Goal: Task Accomplishment & Management: Complete application form

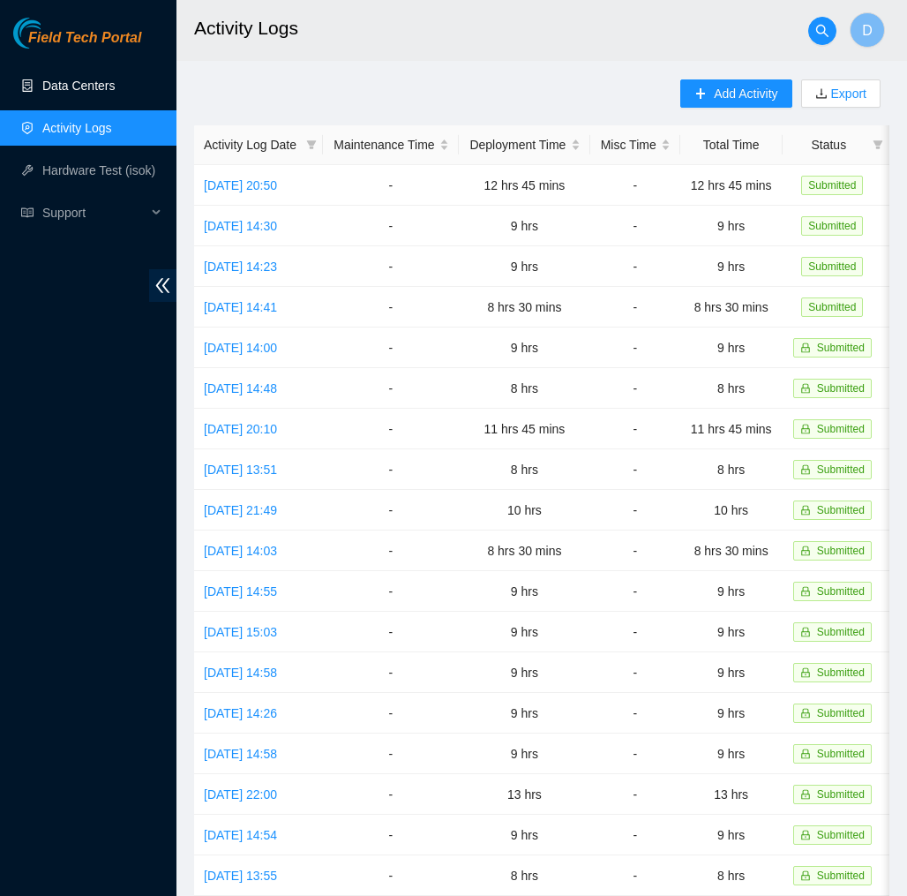
click at [110, 93] on link "Data Centers" at bounding box center [78, 86] width 72 height 14
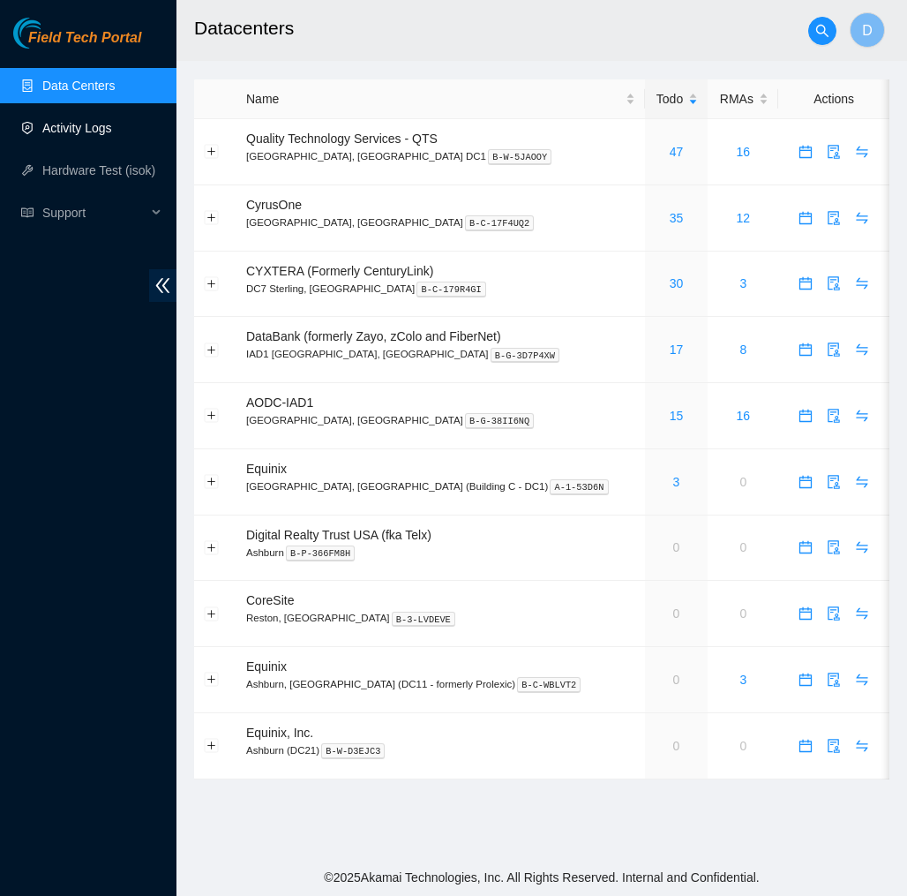
click at [111, 132] on link "Activity Logs" at bounding box center [77, 128] width 70 height 14
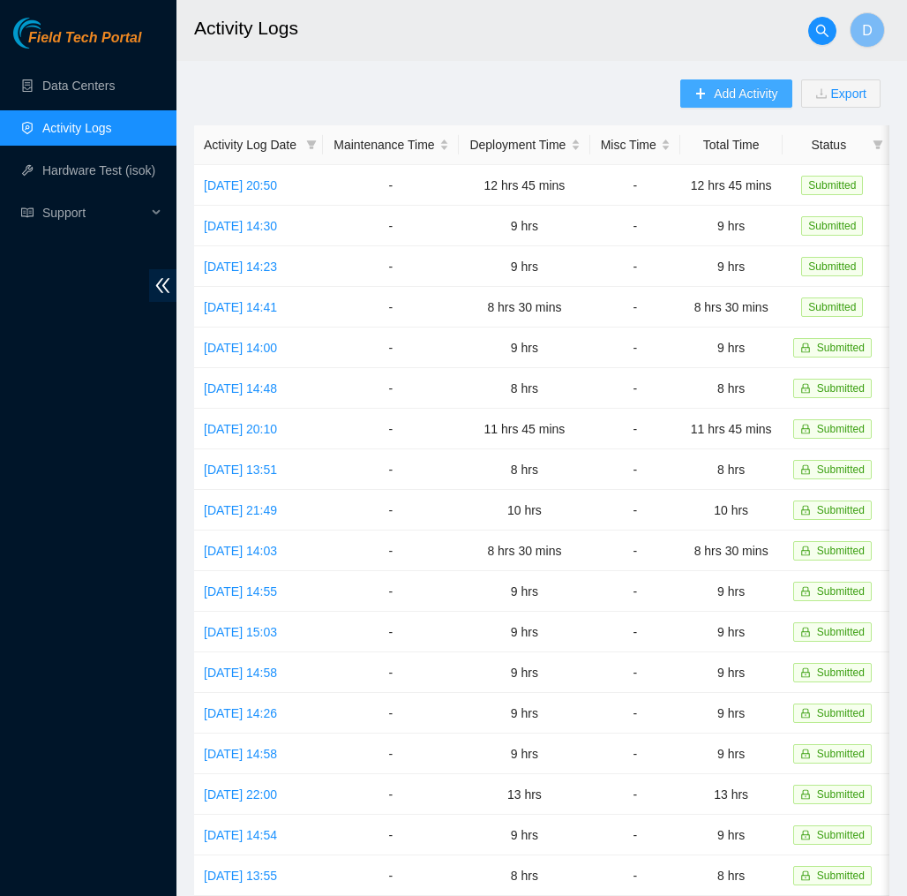
click at [751, 80] on button "Add Activity" at bounding box center [735, 93] width 111 height 28
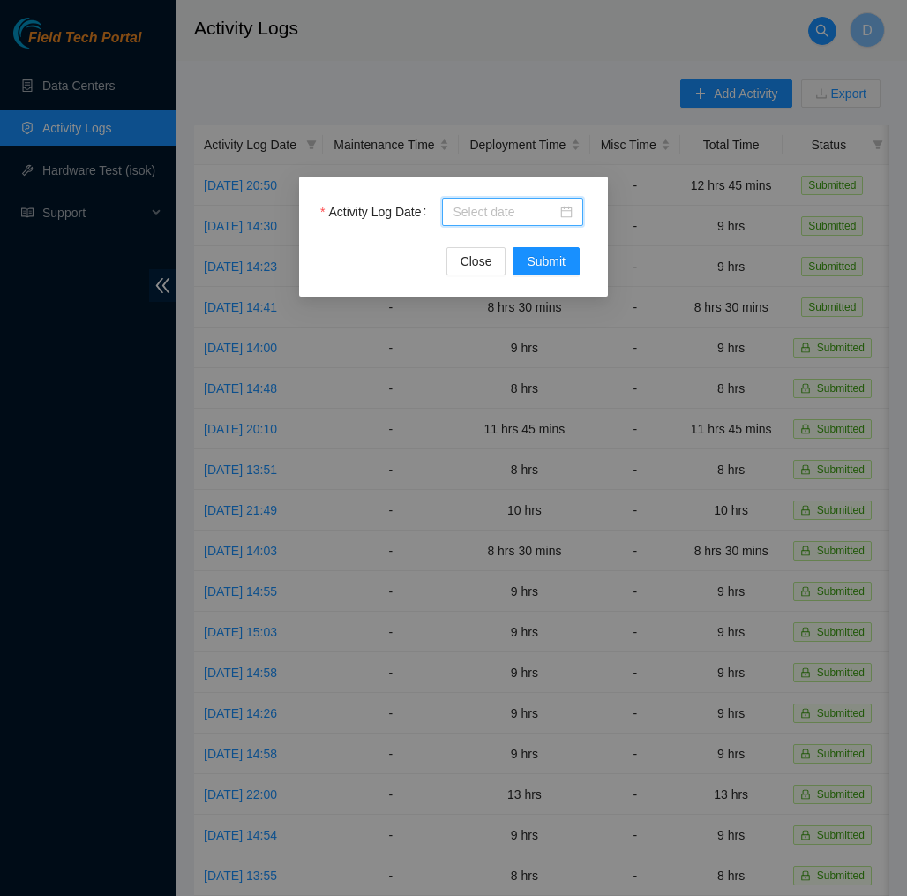
click at [494, 217] on input "Activity Log Date" at bounding box center [505, 211] width 104 height 19
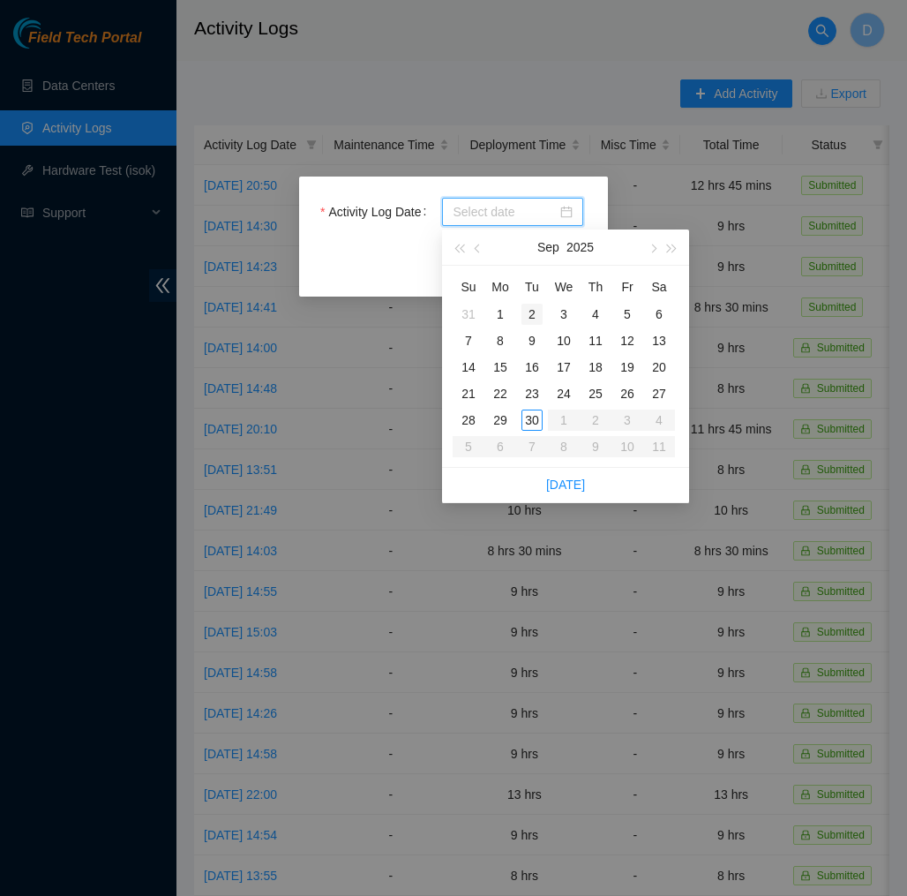
type input "[DATE]"
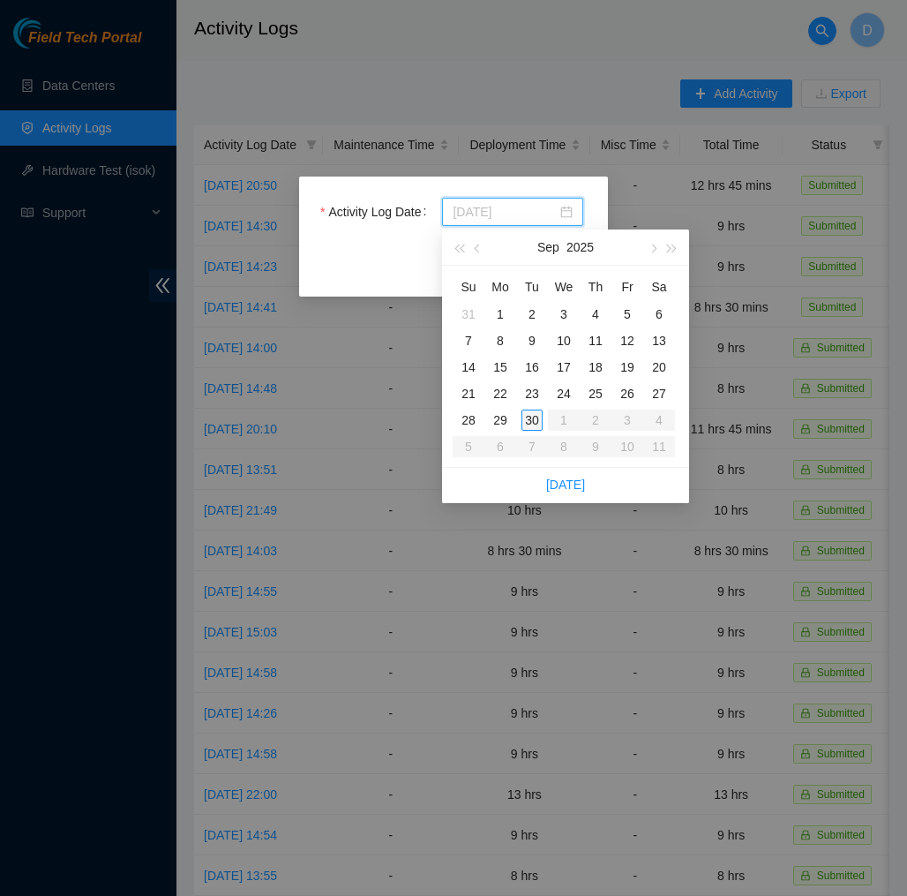
click at [544, 432] on td "30" at bounding box center [532, 420] width 32 height 26
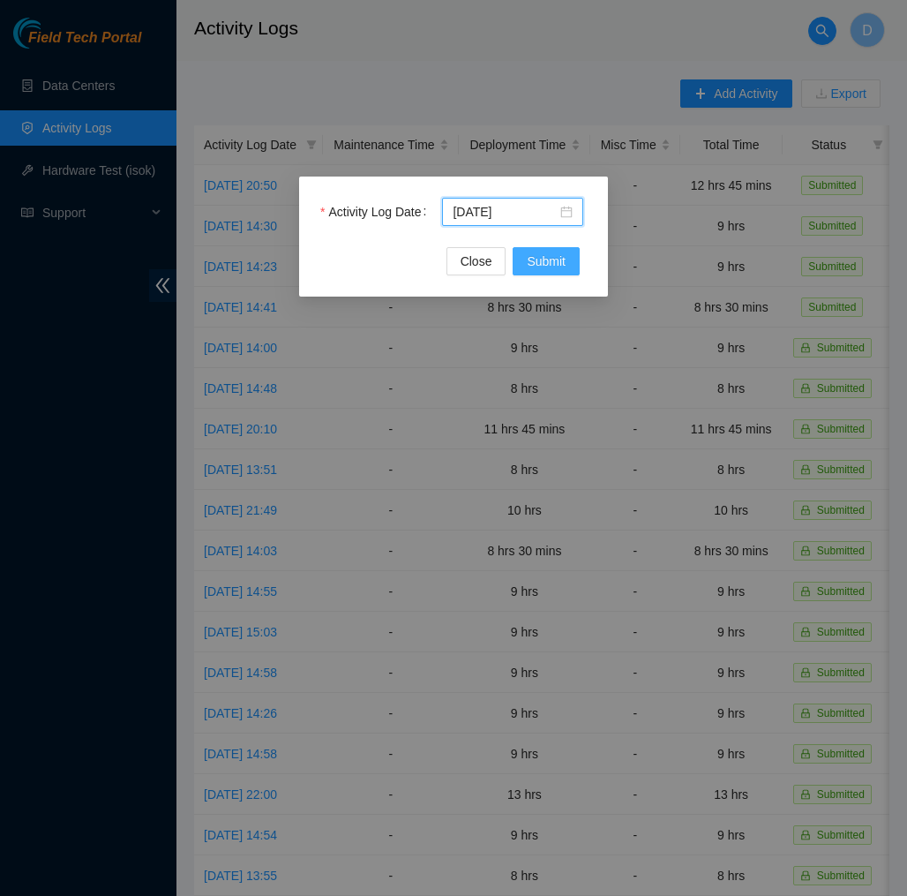
click at [560, 253] on span "Submit" at bounding box center [546, 261] width 39 height 19
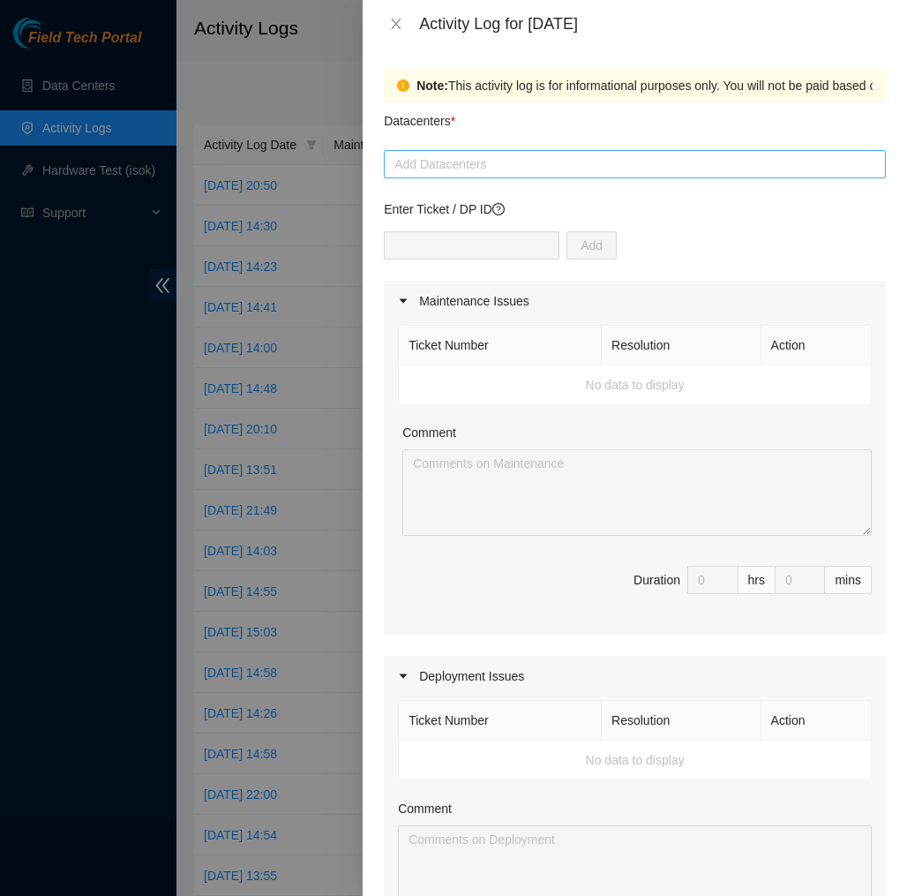
click at [551, 177] on div "Add Datacenters" at bounding box center [635, 164] width 502 height 28
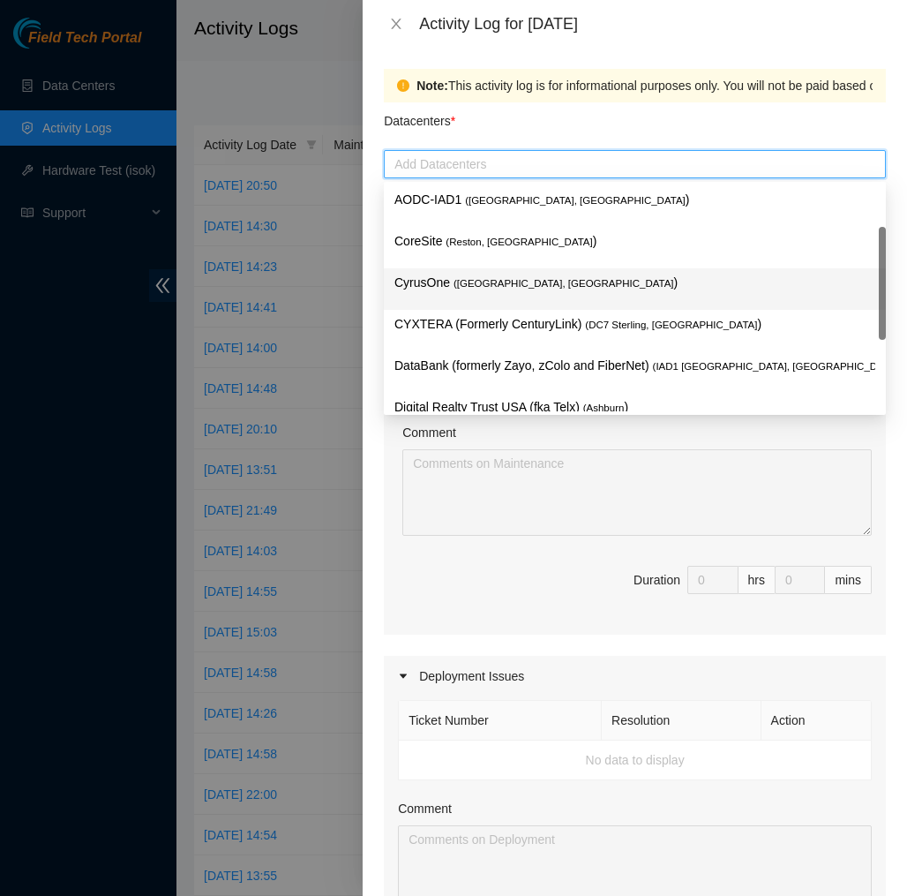
scroll to position [189, 0]
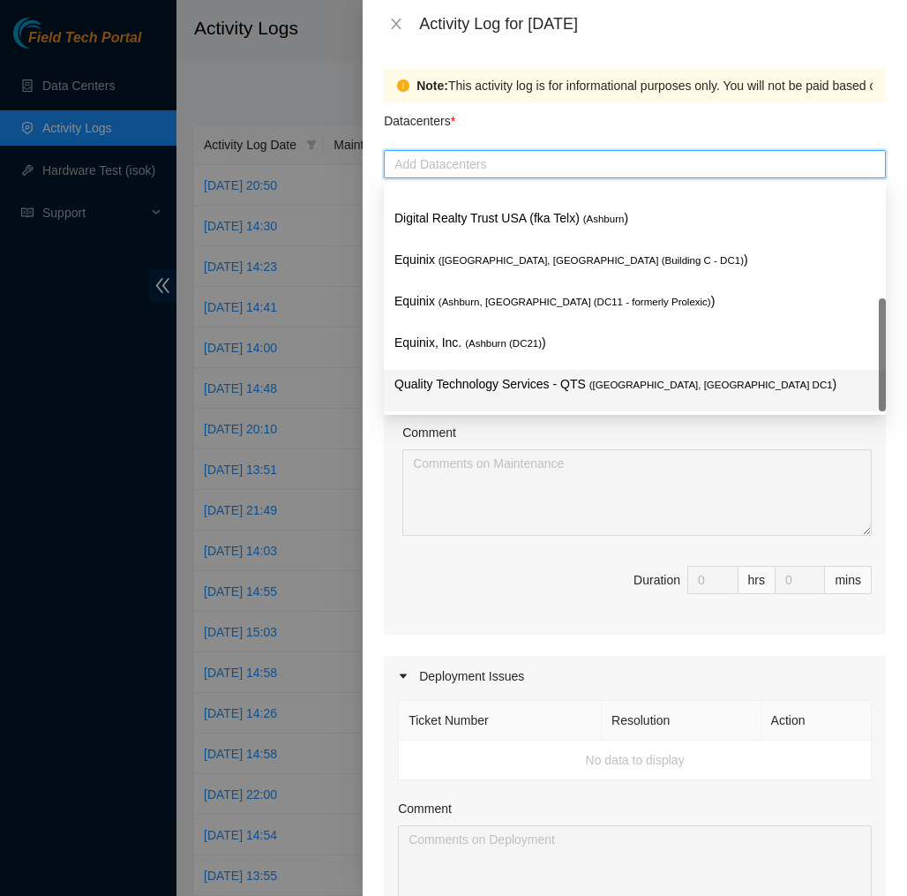
click at [501, 379] on p "Quality Technology Services - QTS ( [GEOGRAPHIC_DATA], [GEOGRAPHIC_DATA] DC1 )" at bounding box center [634, 384] width 481 height 20
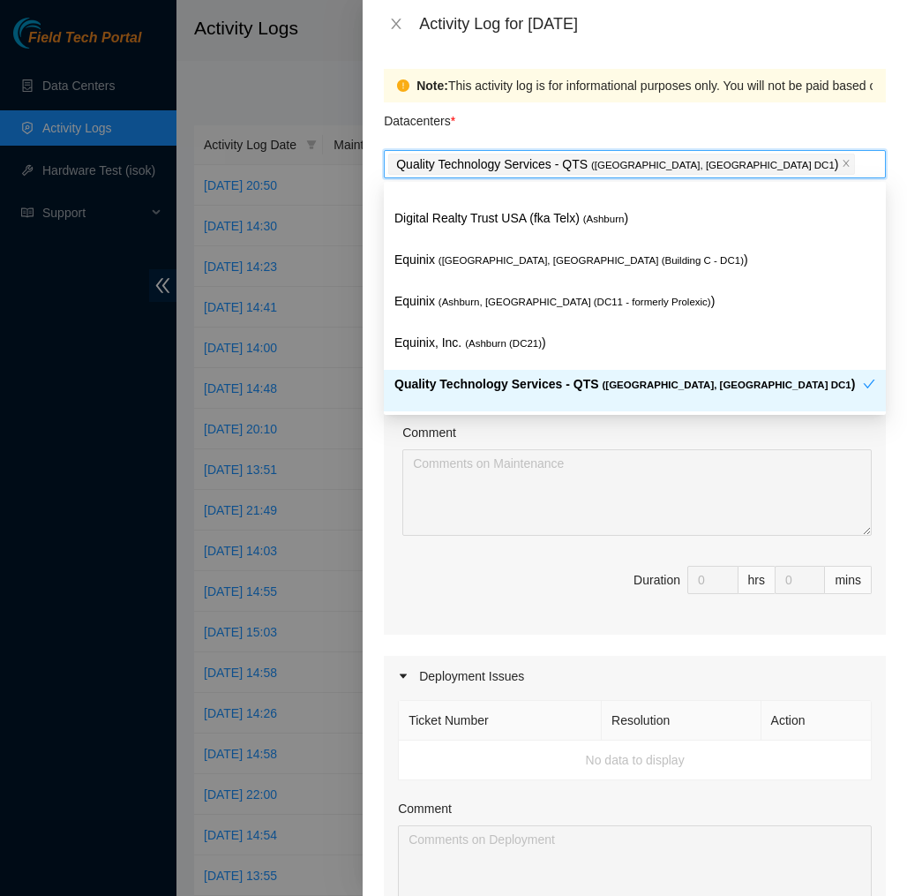
click at [384, 456] on div "Ticket Number Resolution Action No data to display Comment Duration 0 hrs 0 mins" at bounding box center [635, 477] width 502 height 313
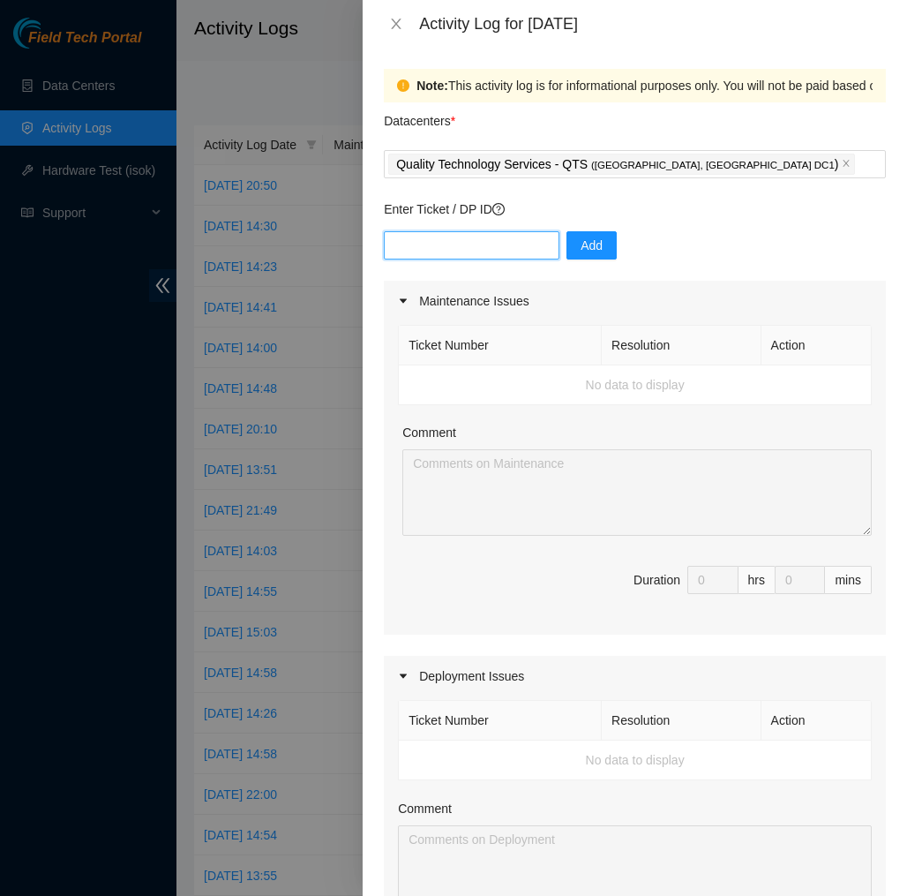
click at [507, 245] on input "text" at bounding box center [472, 245] width 176 height 28
type input "dp77109"
click at [597, 235] on button "Add" at bounding box center [592, 245] width 50 height 28
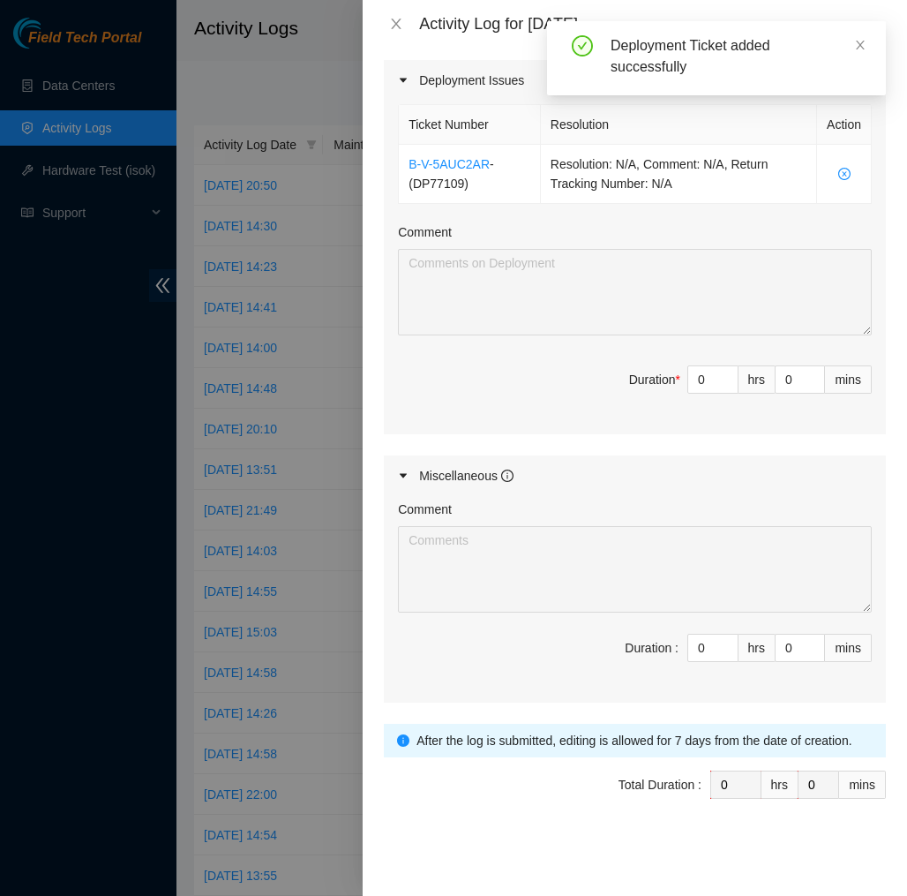
scroll to position [596, 0]
type input "1"
click at [728, 373] on icon "up" at bounding box center [728, 375] width 6 height 6
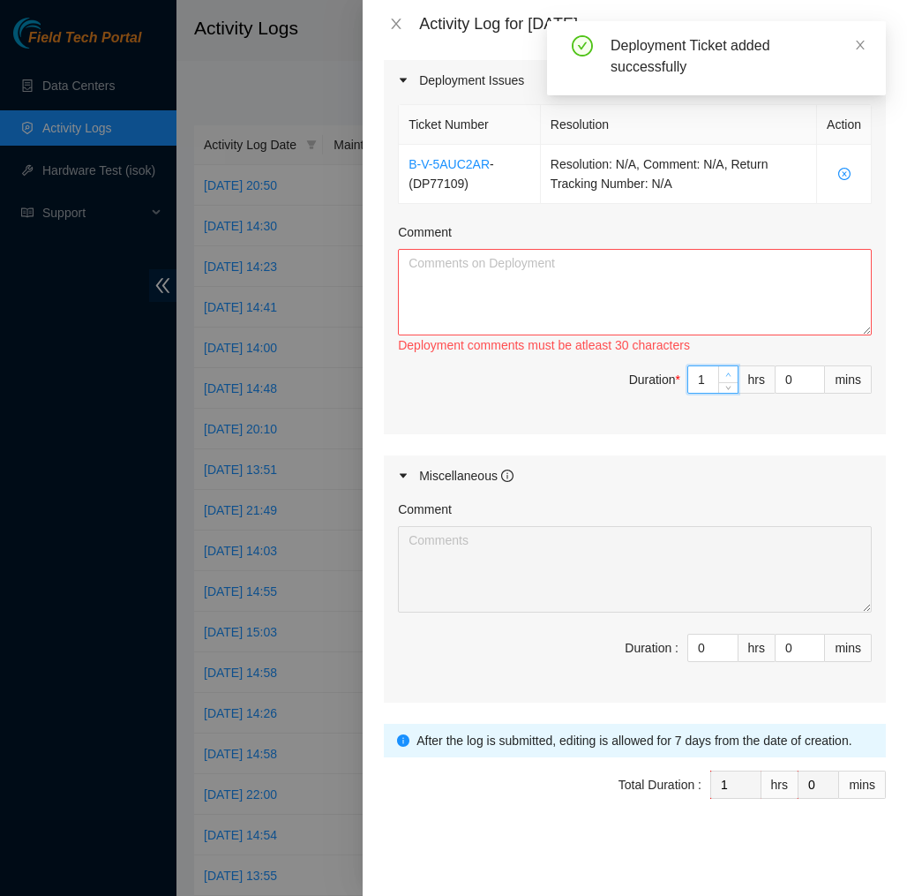
type input "2"
click at [728, 373] on icon "up" at bounding box center [728, 375] width 6 height 6
type input "3"
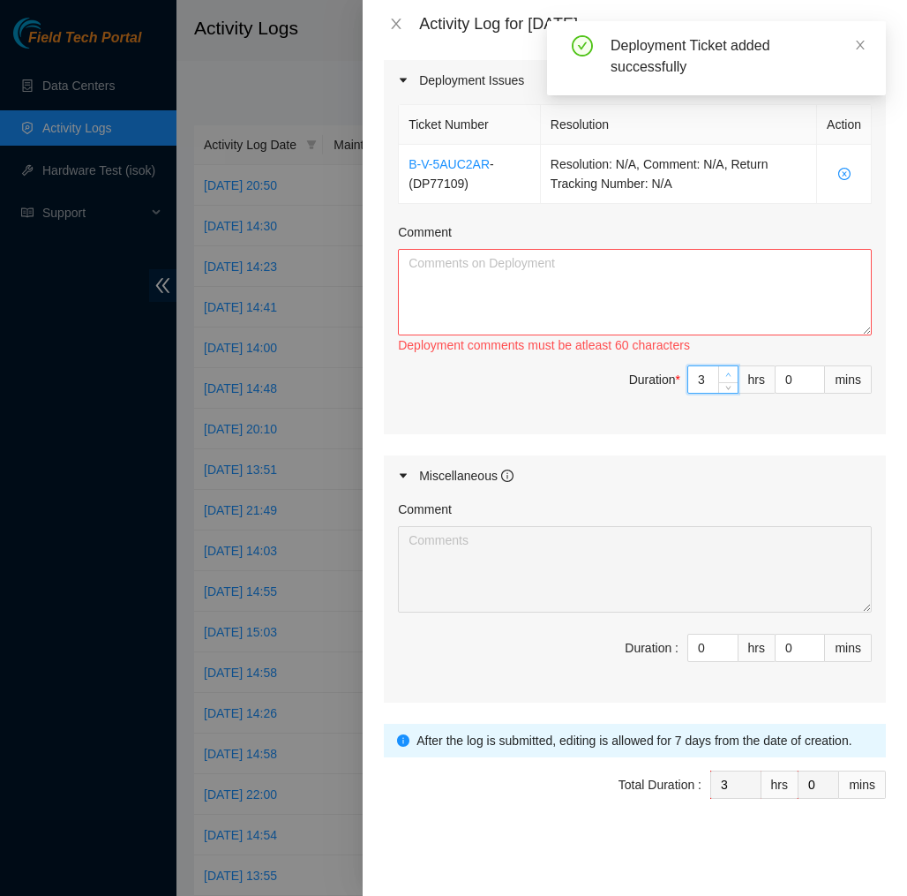
click at [728, 373] on icon "up" at bounding box center [728, 375] width 6 height 6
type input "4"
click at [728, 373] on icon "up" at bounding box center [728, 375] width 6 height 6
type input "5"
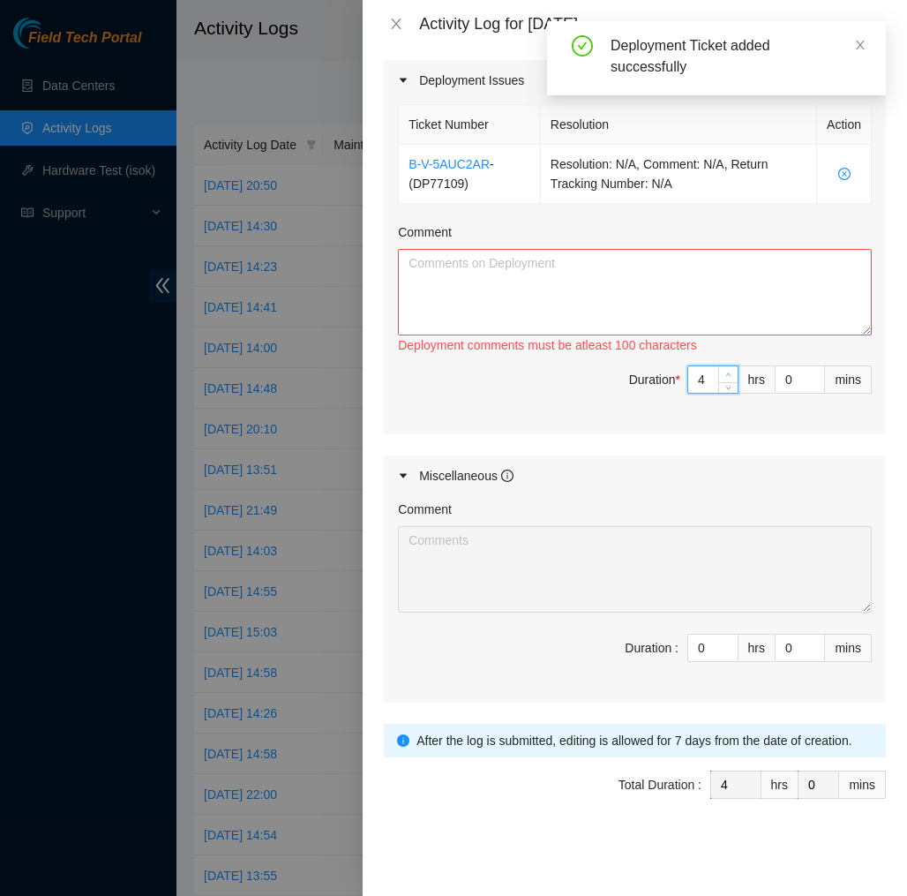
type input "5"
click at [728, 373] on icon "up" at bounding box center [728, 375] width 6 height 6
type input "6"
click at [728, 373] on icon "up" at bounding box center [728, 375] width 6 height 6
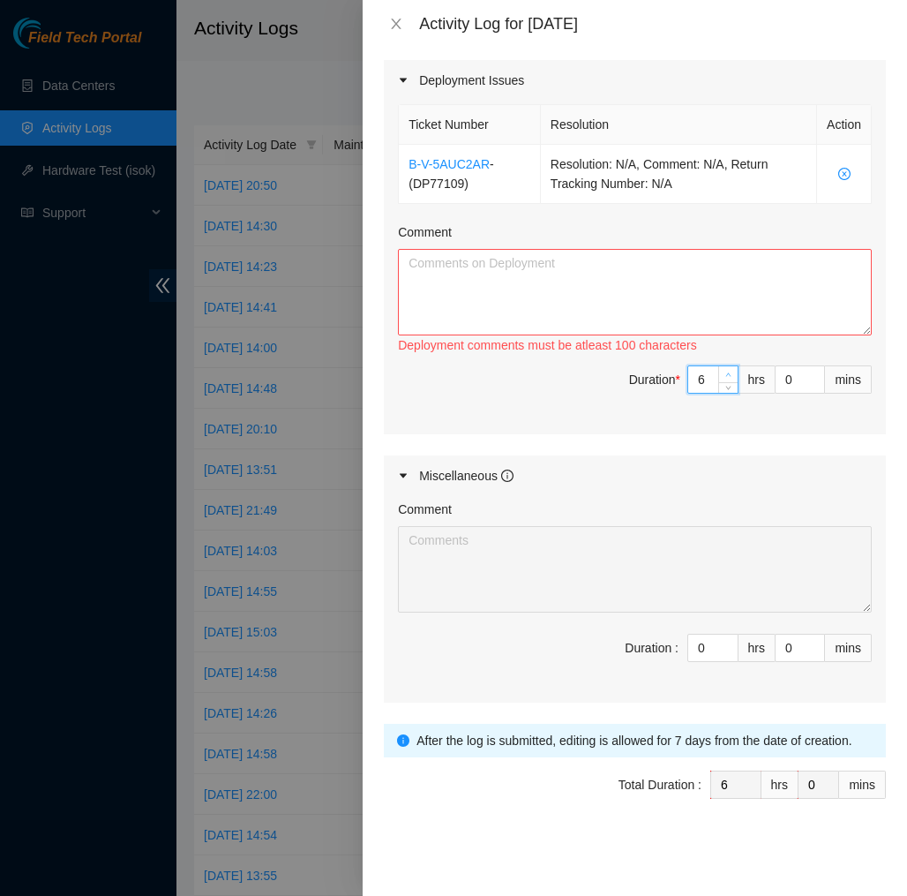
type input "7"
click at [728, 373] on icon "up" at bounding box center [728, 375] width 6 height 6
type input "8"
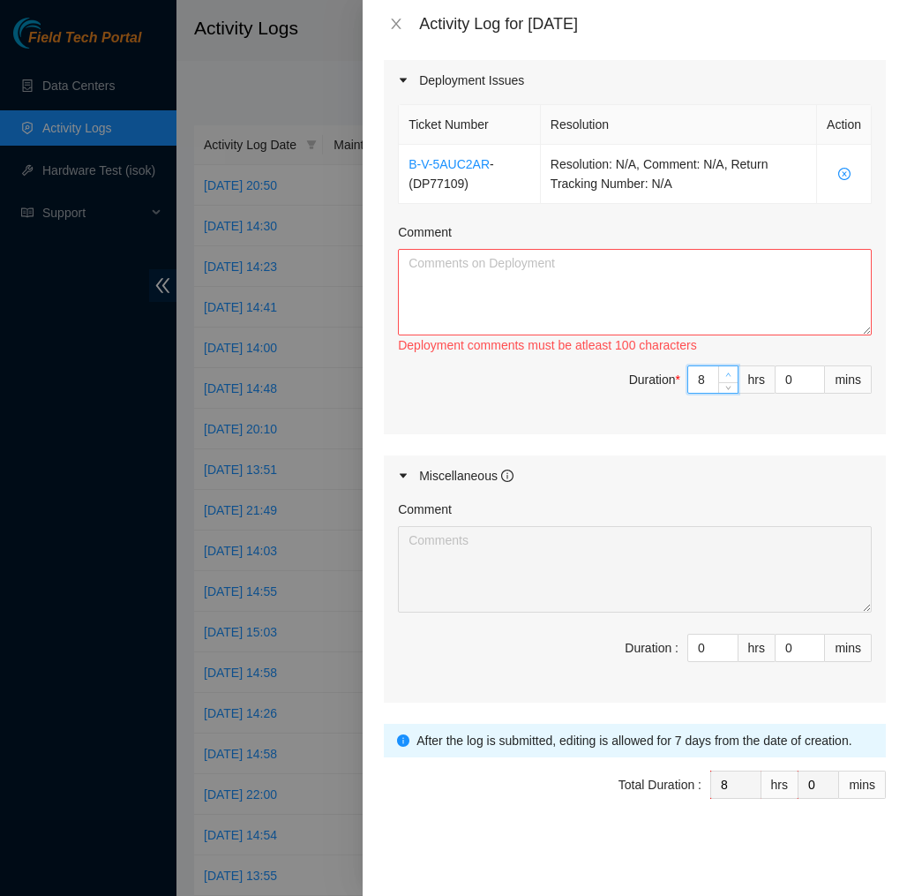
click at [728, 373] on icon "up" at bounding box center [728, 375] width 6 height 6
type input "1"
click at [816, 375] on icon "up" at bounding box center [815, 375] width 5 height 4
type input "2"
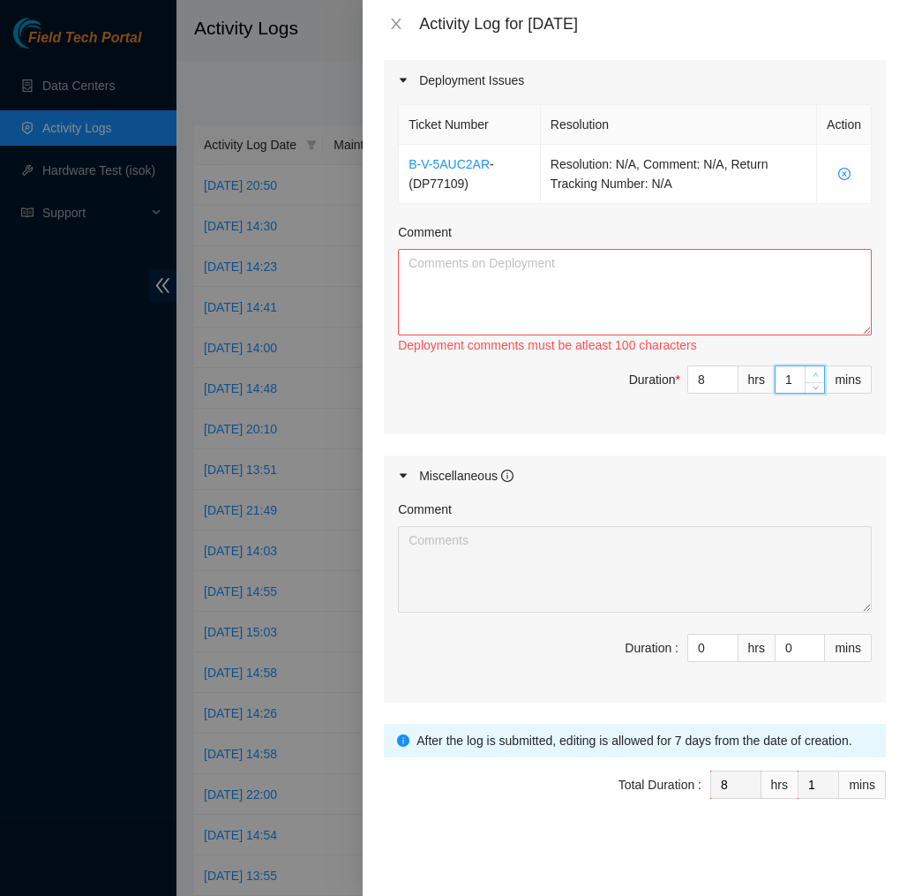
type input "2"
click at [816, 375] on icon "up" at bounding box center [815, 375] width 5 height 4
type input "3"
click at [816, 375] on icon "up" at bounding box center [815, 375] width 5 height 4
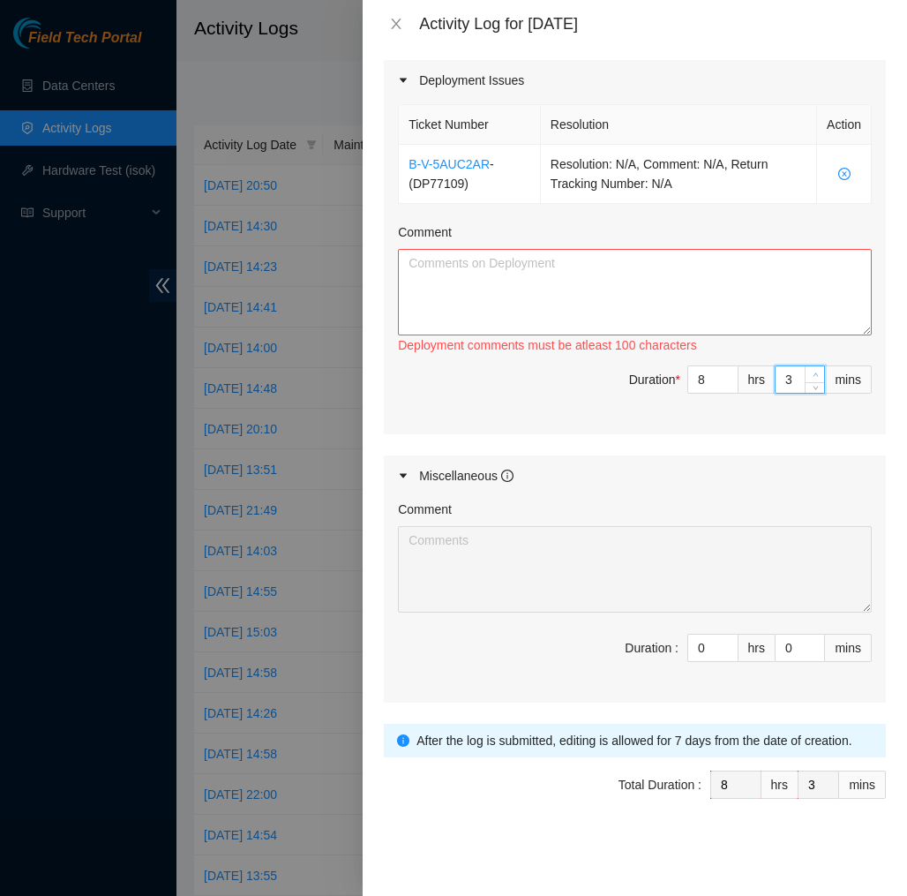
type input "4"
click at [816, 375] on icon "up" at bounding box center [815, 375] width 5 height 4
type input "5"
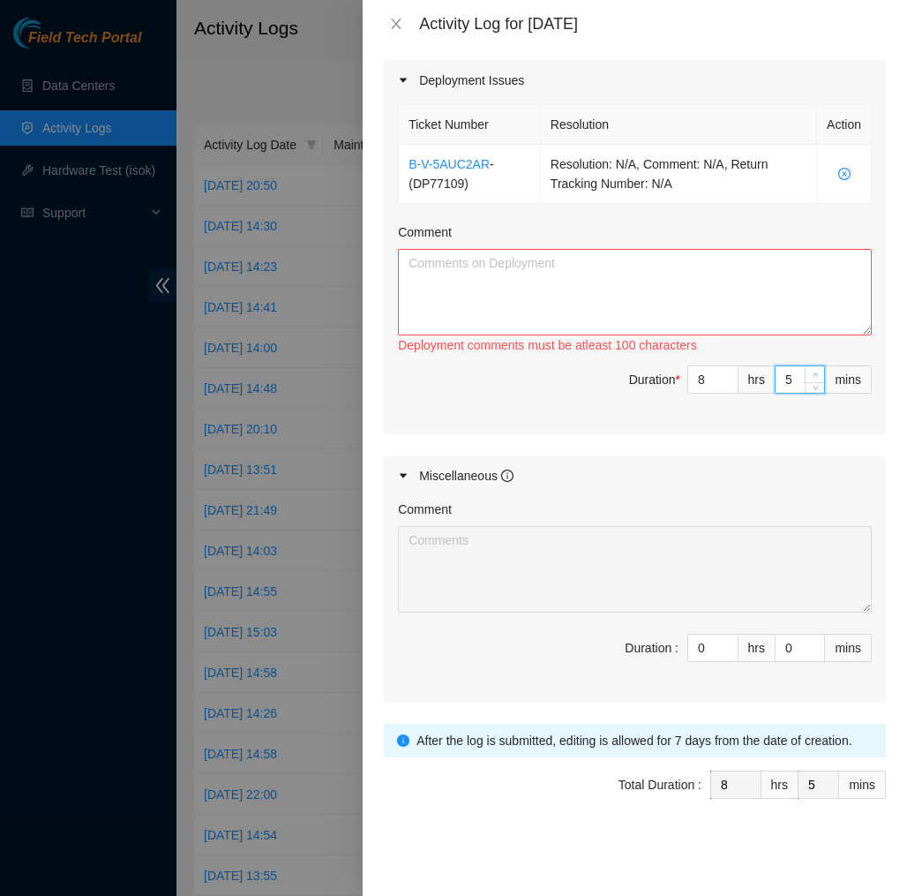
click at [816, 375] on icon "up" at bounding box center [815, 375] width 5 height 4
type input "6"
click at [816, 375] on icon "up" at bounding box center [815, 375] width 5 height 4
type input "7"
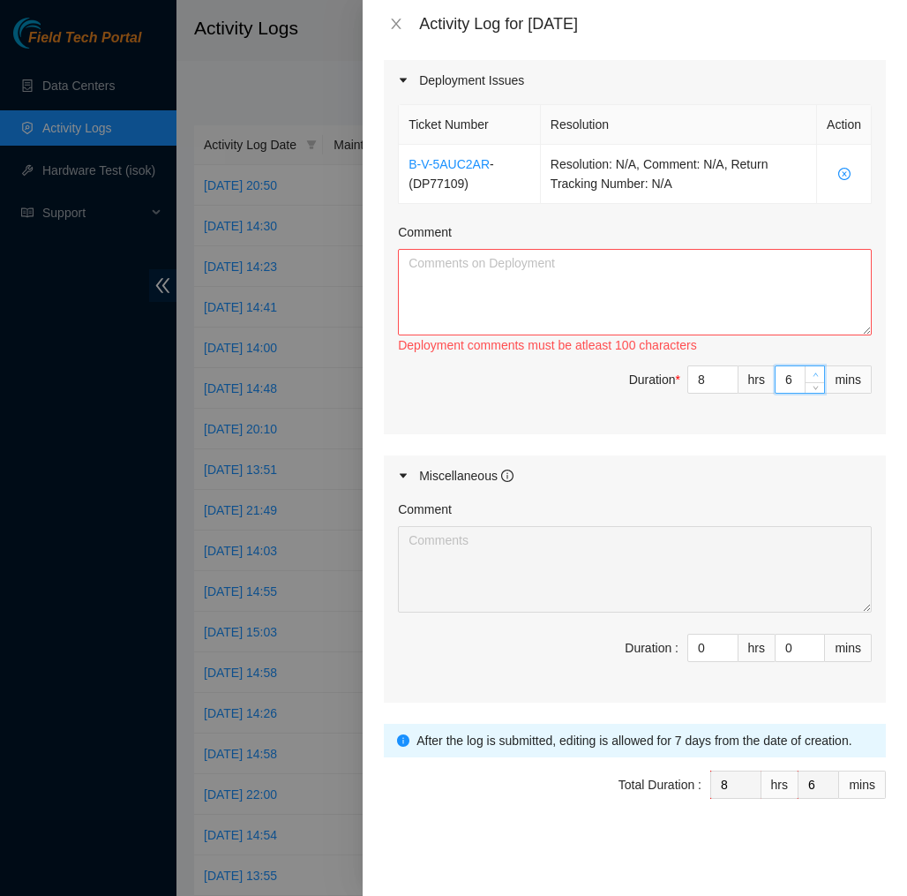
type input "7"
click at [816, 375] on icon "up" at bounding box center [815, 375] width 5 height 4
type input "8"
click at [816, 375] on icon "up" at bounding box center [815, 375] width 5 height 4
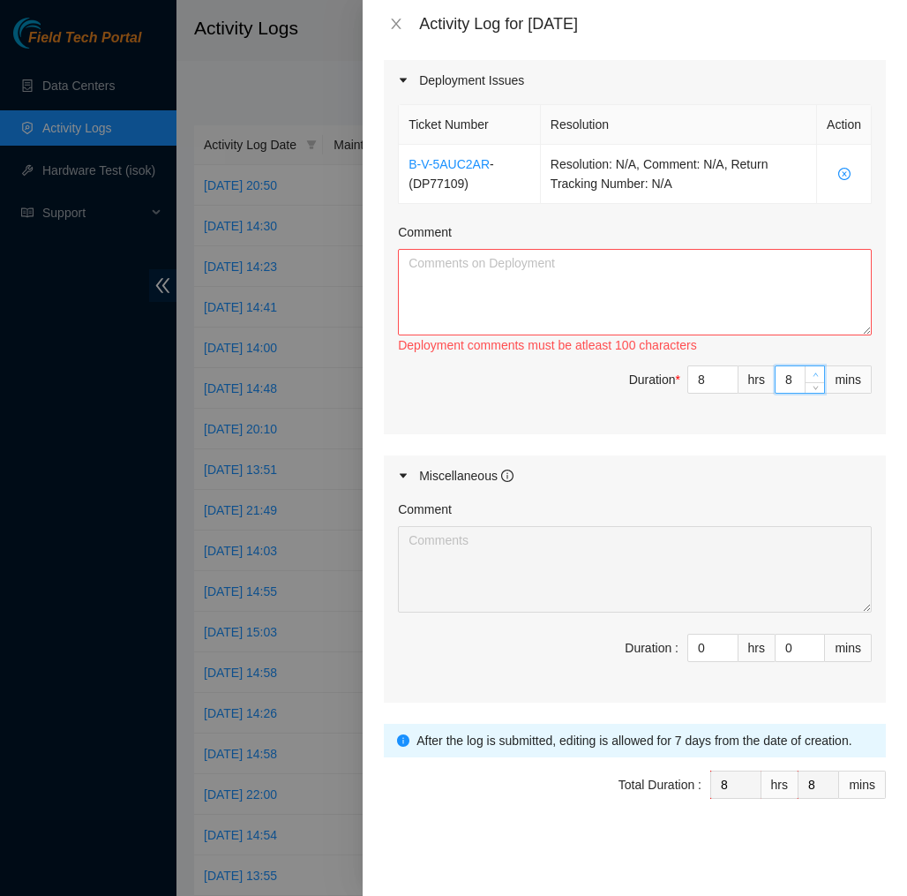
type input "9"
click at [816, 375] on icon "up" at bounding box center [815, 375] width 5 height 4
type input "10"
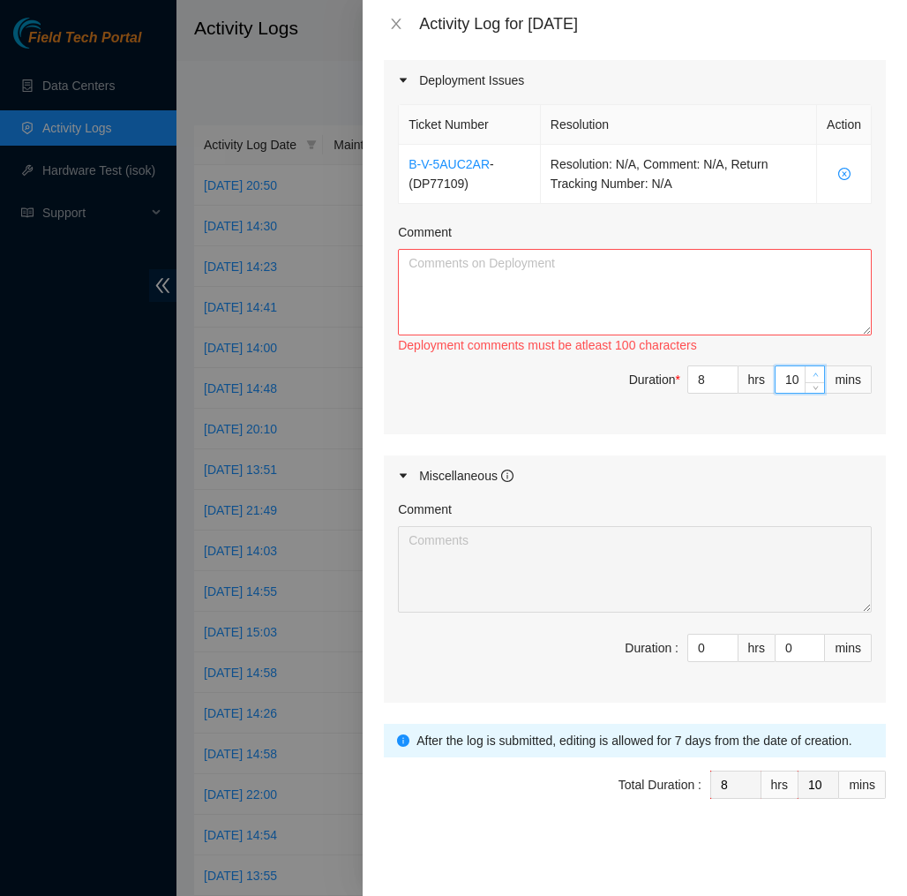
click at [816, 375] on icon "up" at bounding box center [815, 375] width 5 height 4
type input "11"
click at [816, 375] on icon "up" at bounding box center [815, 375] width 5 height 4
type input "12"
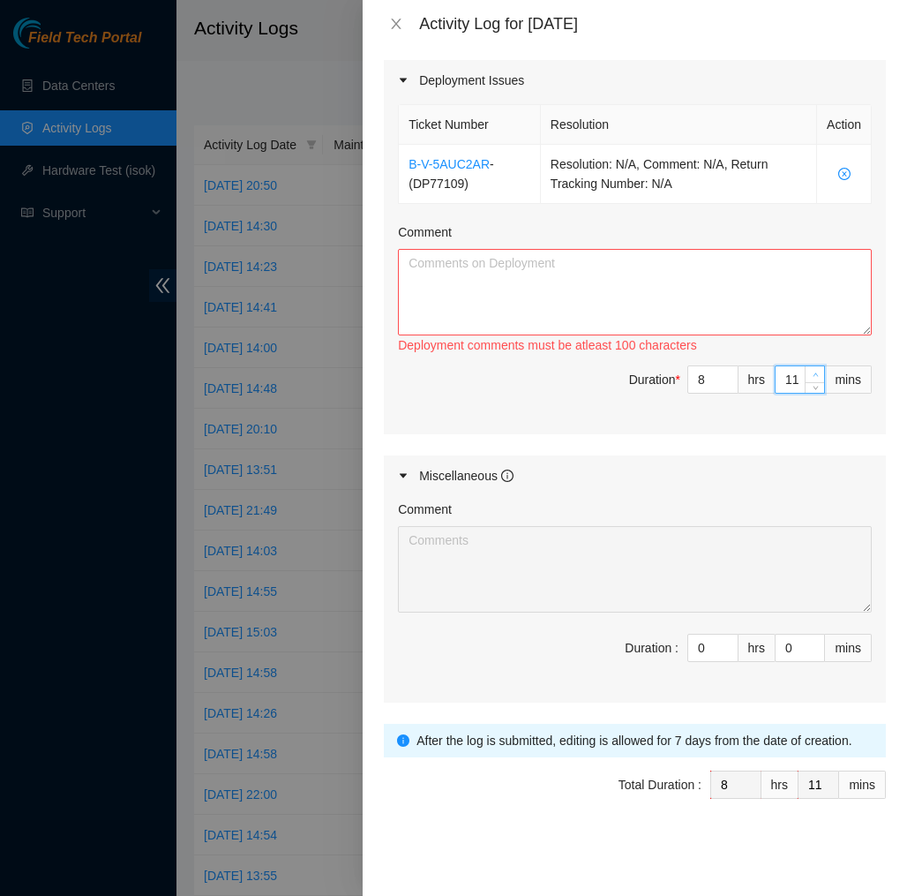
type input "12"
click at [816, 375] on icon "up" at bounding box center [815, 375] width 5 height 4
type input "13"
click at [816, 375] on icon "up" at bounding box center [815, 375] width 5 height 4
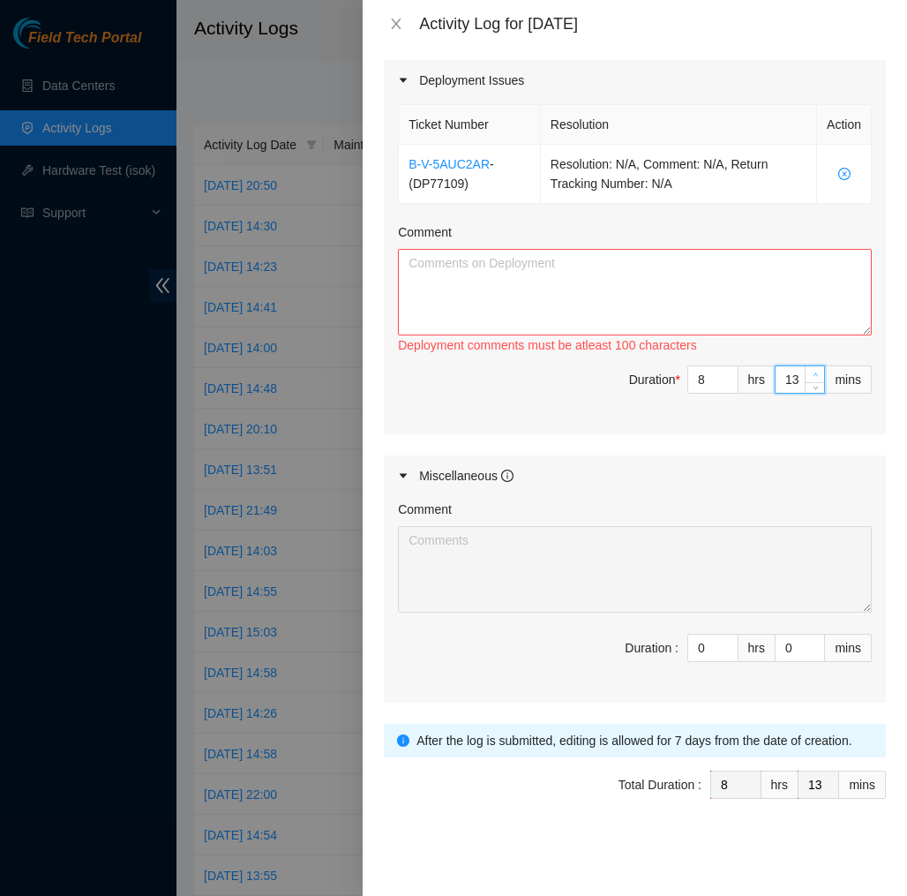
type input "14"
click at [816, 375] on icon "up" at bounding box center [815, 375] width 5 height 4
type input "15"
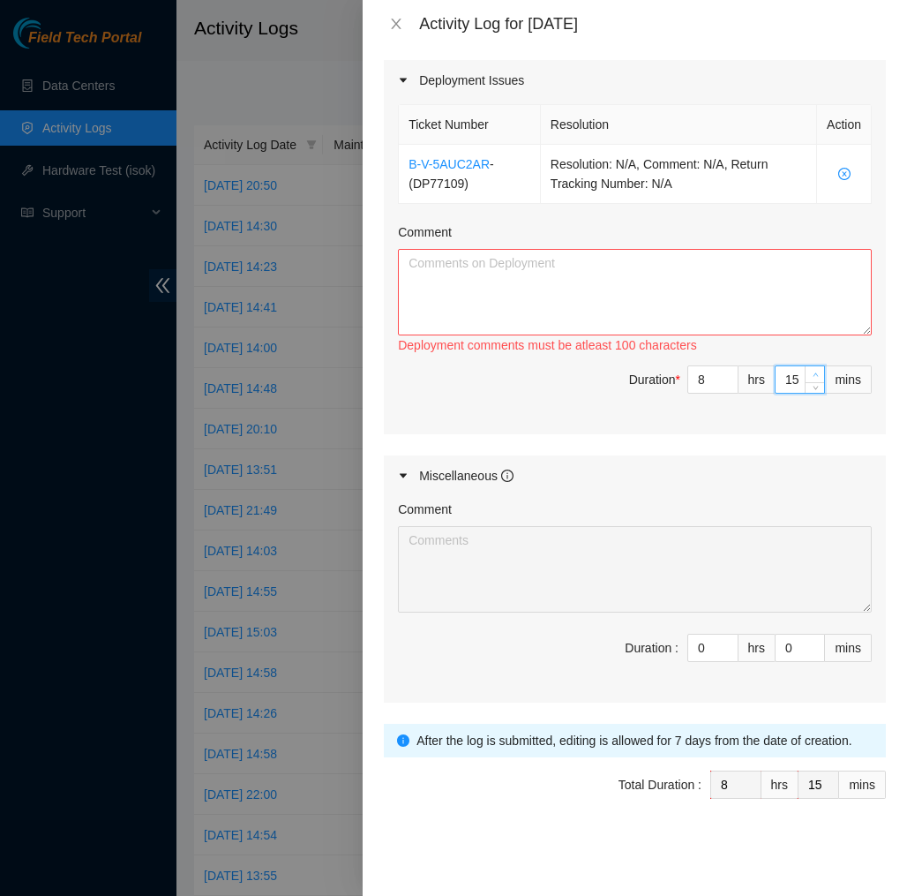
click at [816, 375] on icon "up" at bounding box center [815, 375] width 5 height 4
type input "16"
click at [816, 375] on icon "up" at bounding box center [815, 375] width 5 height 4
type input "17"
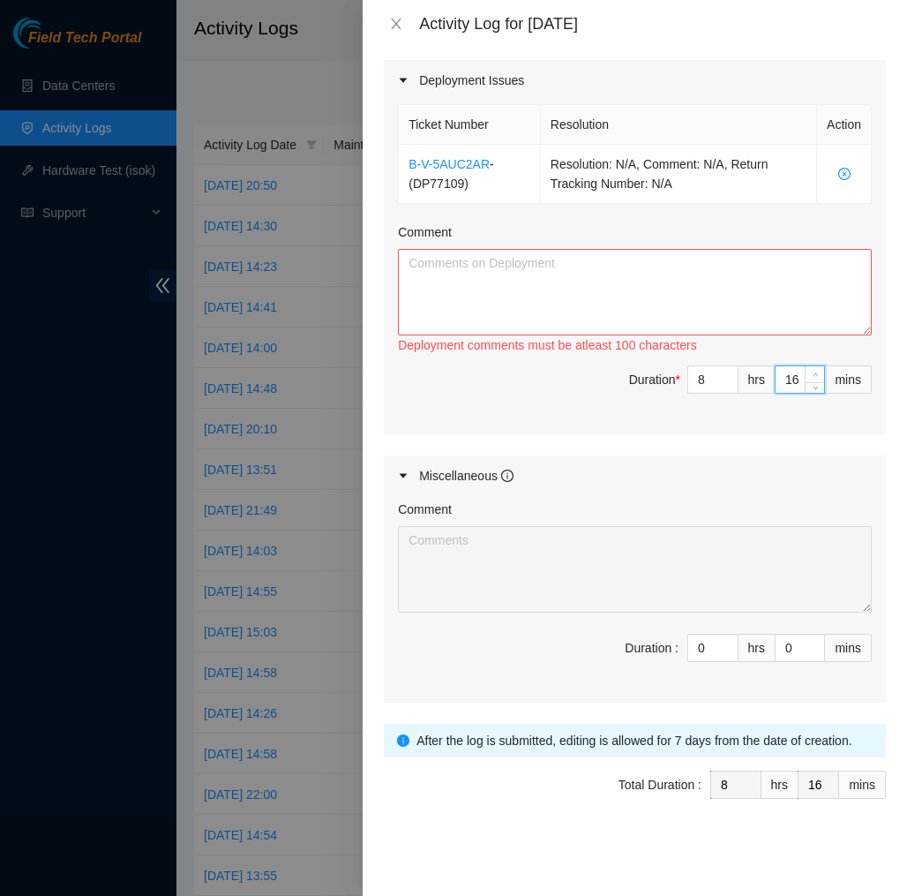
type input "17"
click at [816, 375] on icon "up" at bounding box center [815, 375] width 5 height 4
type input "18"
click at [816, 375] on icon "up" at bounding box center [815, 375] width 5 height 4
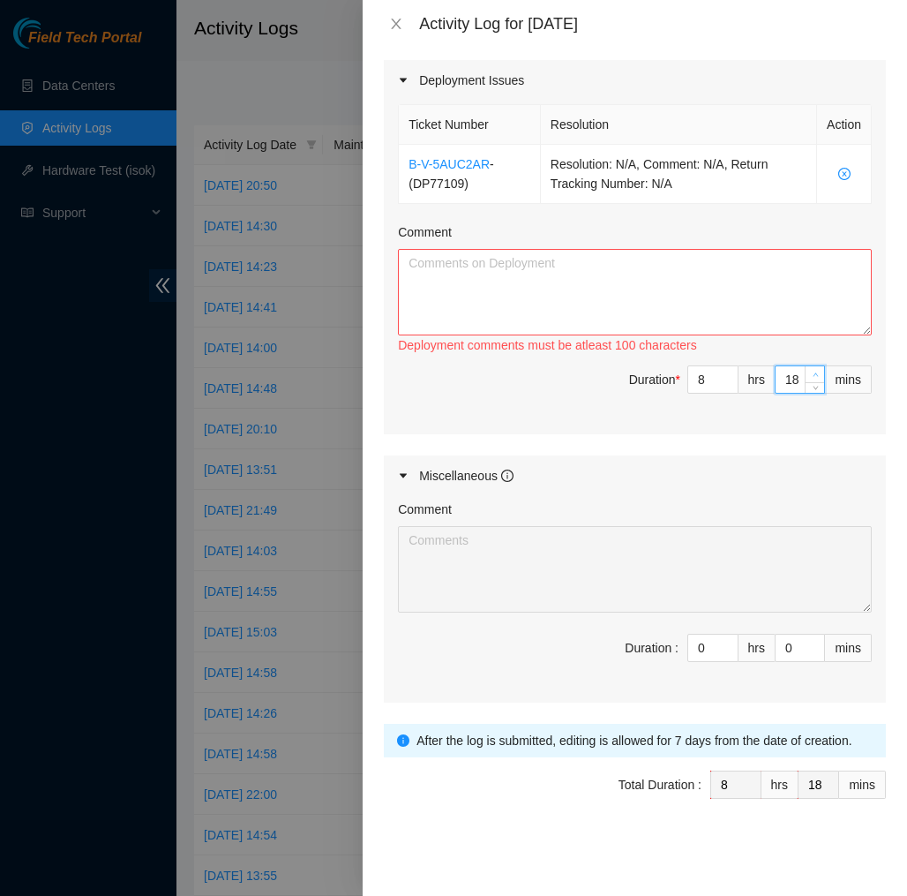
type input "19"
click at [816, 375] on icon "up" at bounding box center [815, 375] width 5 height 4
type input "20"
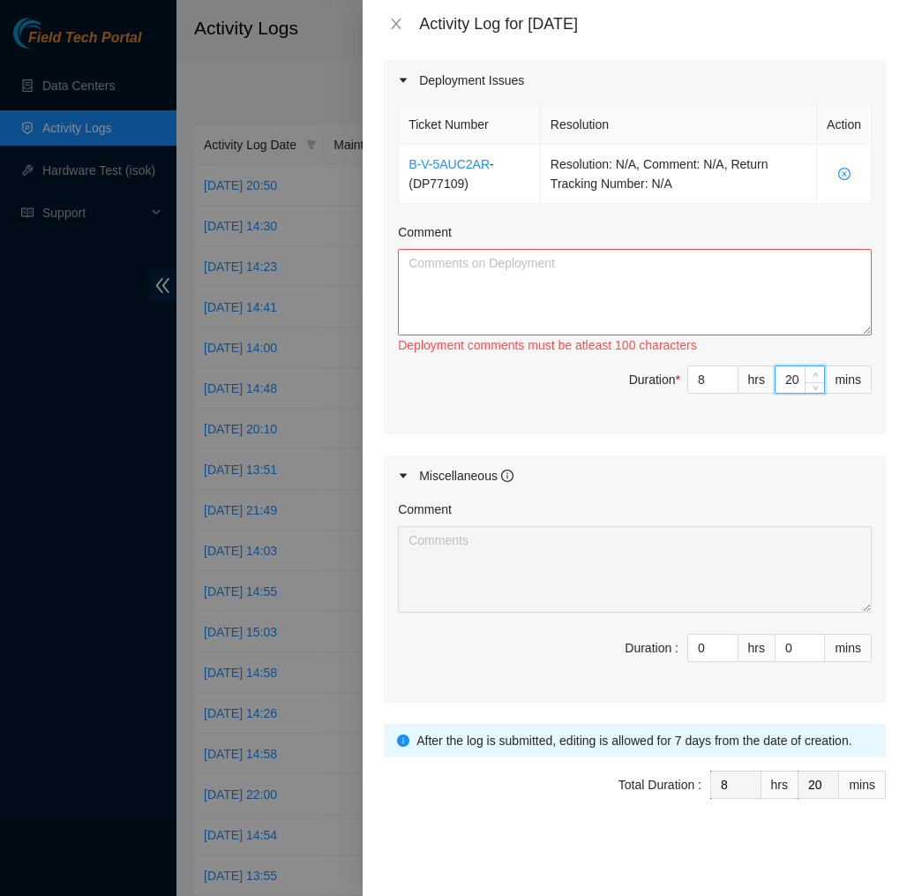
click at [816, 375] on icon "up" at bounding box center [815, 375] width 5 height 4
type input "21"
click at [816, 375] on icon "up" at bounding box center [815, 375] width 5 height 4
type input "22"
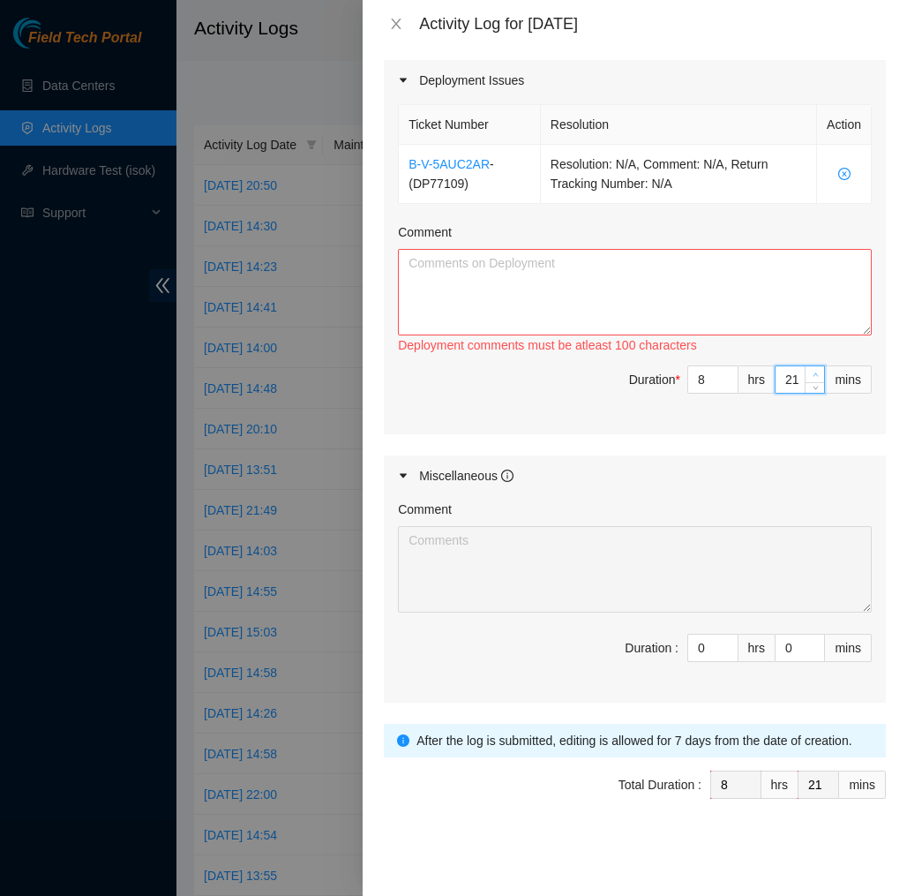
type input "22"
click at [816, 375] on icon "up" at bounding box center [815, 375] width 5 height 4
type input "23"
click at [816, 375] on icon "up" at bounding box center [815, 375] width 5 height 4
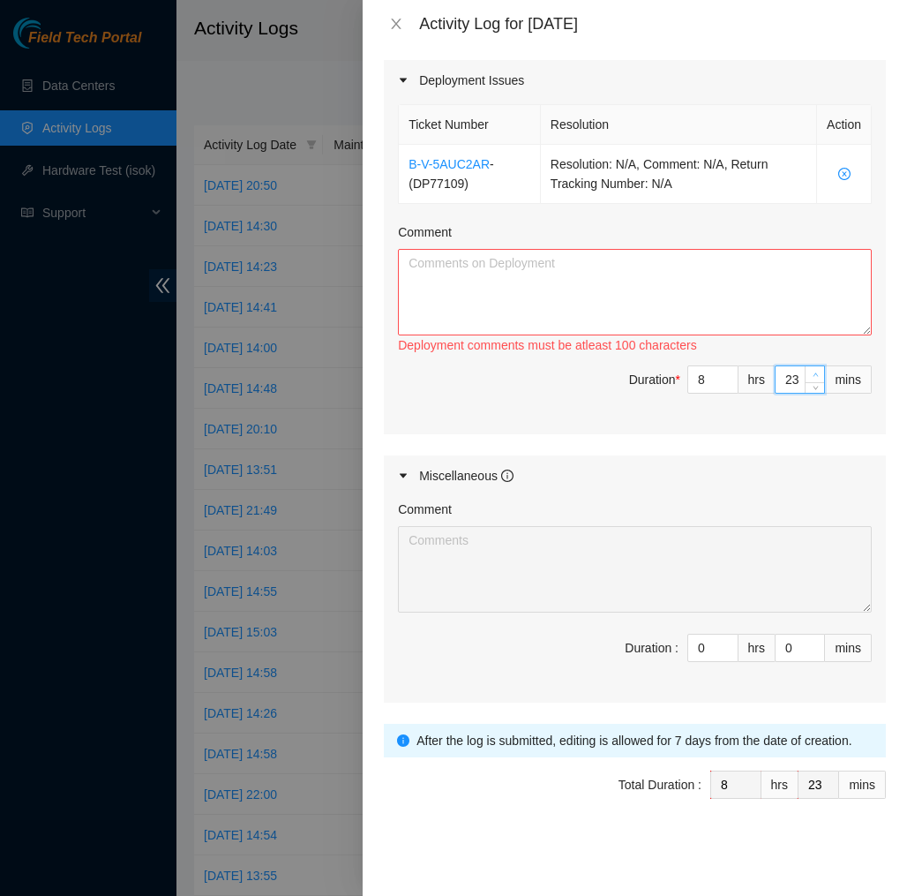
type input "24"
click at [816, 375] on icon "up" at bounding box center [815, 375] width 5 height 4
type input "25"
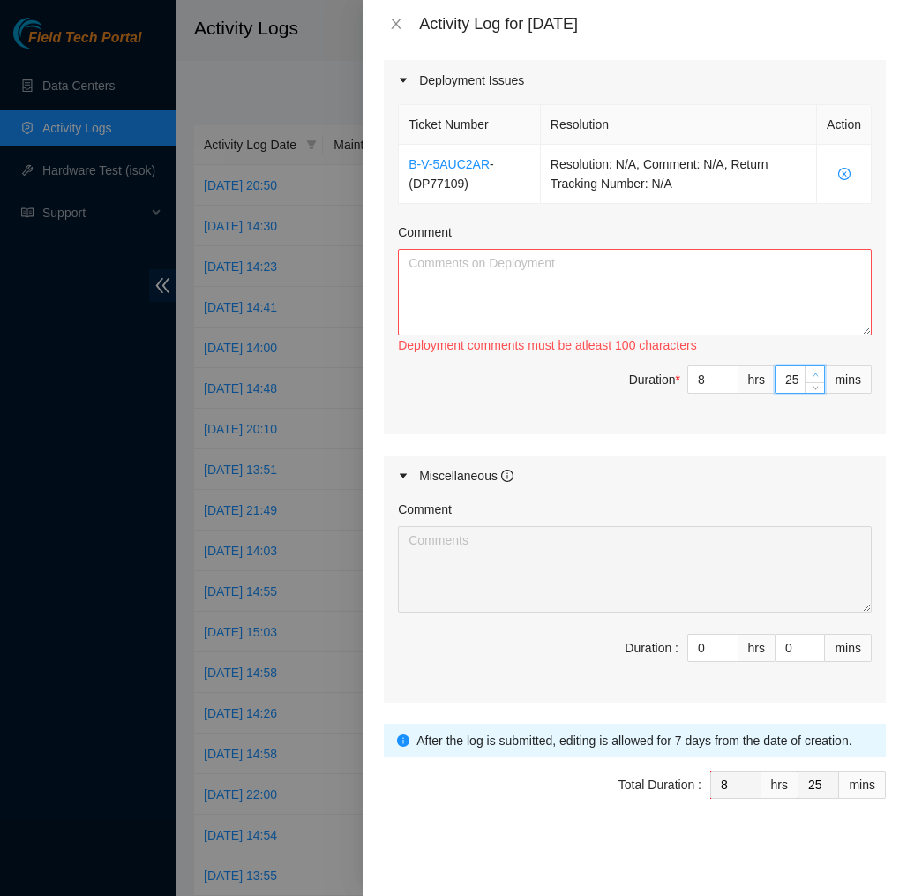
click at [816, 375] on icon "up" at bounding box center [815, 375] width 5 height 4
type input "26"
click at [816, 375] on icon "up" at bounding box center [815, 375] width 5 height 4
type input "27"
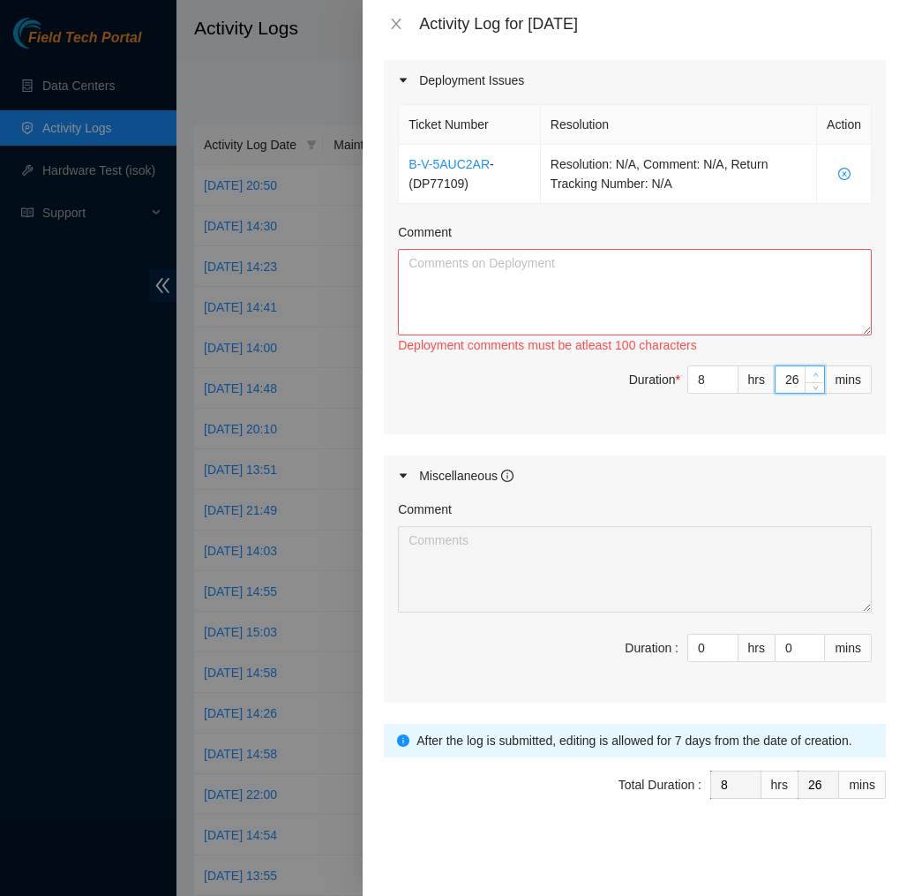
type input "27"
click at [816, 375] on icon "up" at bounding box center [815, 375] width 5 height 4
type input "28"
click at [816, 375] on icon "up" at bounding box center [815, 375] width 5 height 4
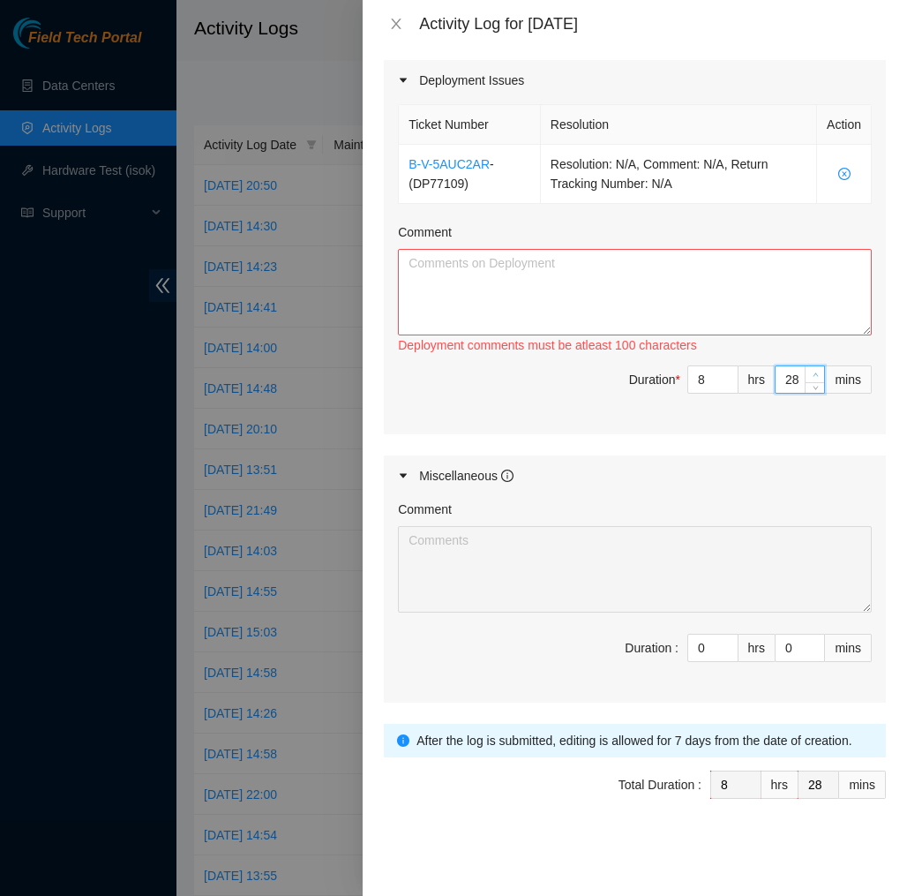
type input "29"
click at [816, 375] on icon "up" at bounding box center [815, 375] width 5 height 4
type input "30"
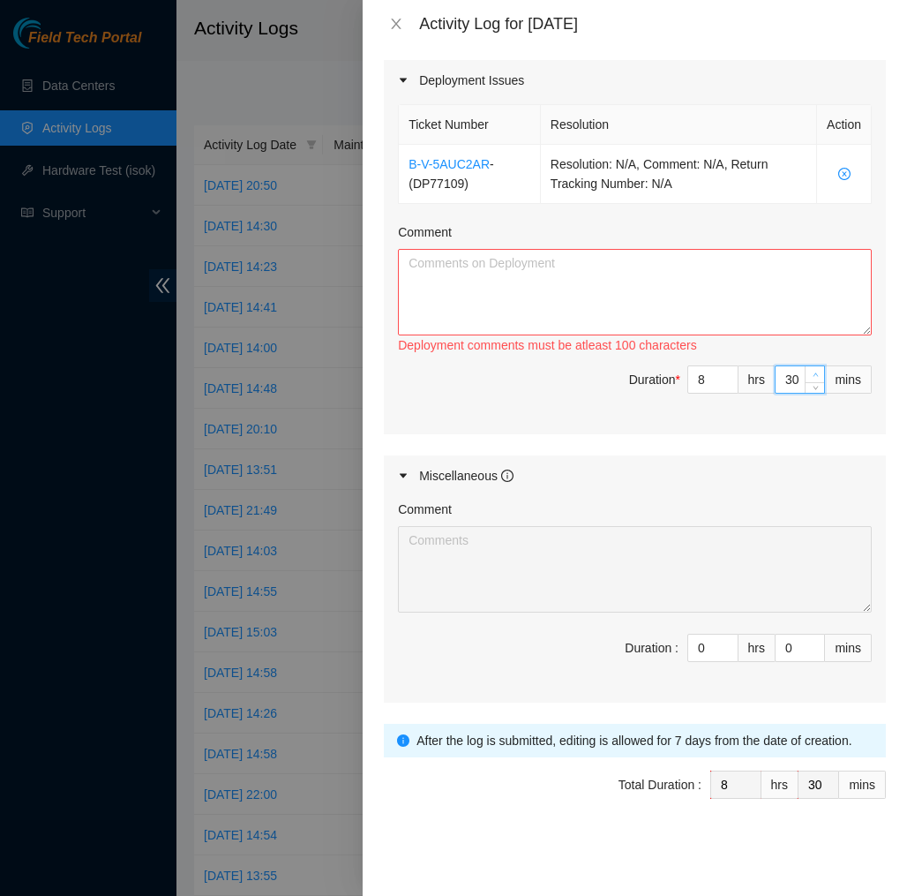
click at [816, 375] on icon "up" at bounding box center [815, 375] width 5 height 4
click at [722, 295] on textarea "Comment" at bounding box center [635, 292] width 474 height 86
paste textarea "EOD Report DP77109 [DATE], I found the scanner on one of the carts and scanned …"
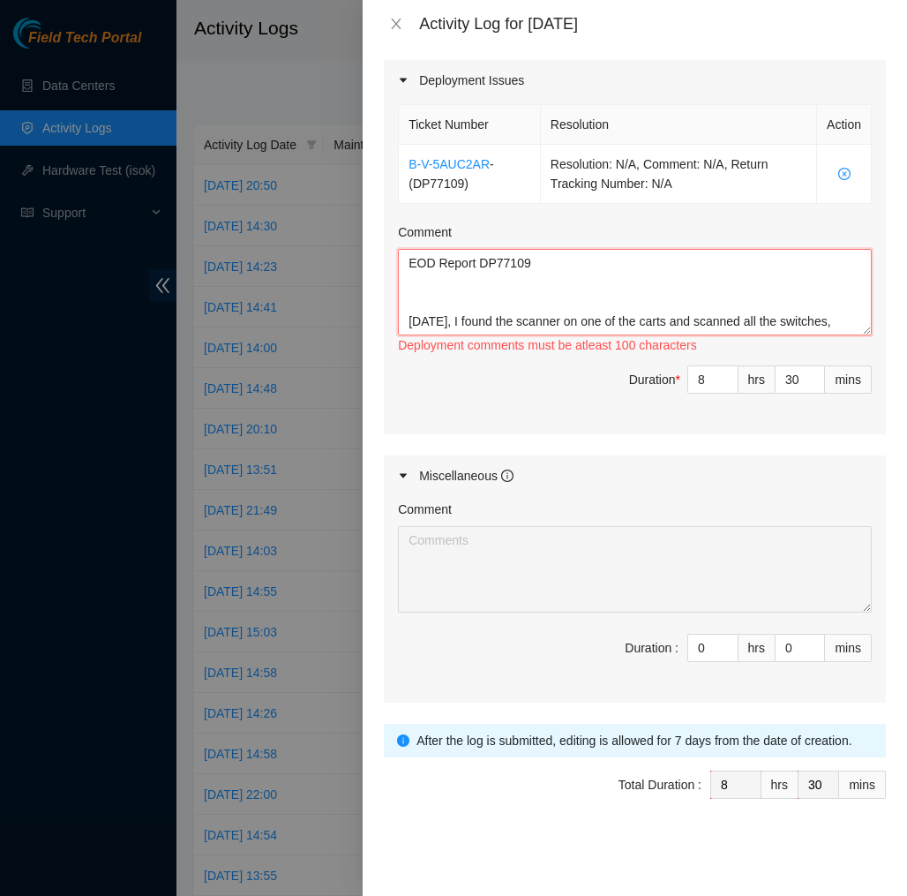
scroll to position [78, 0]
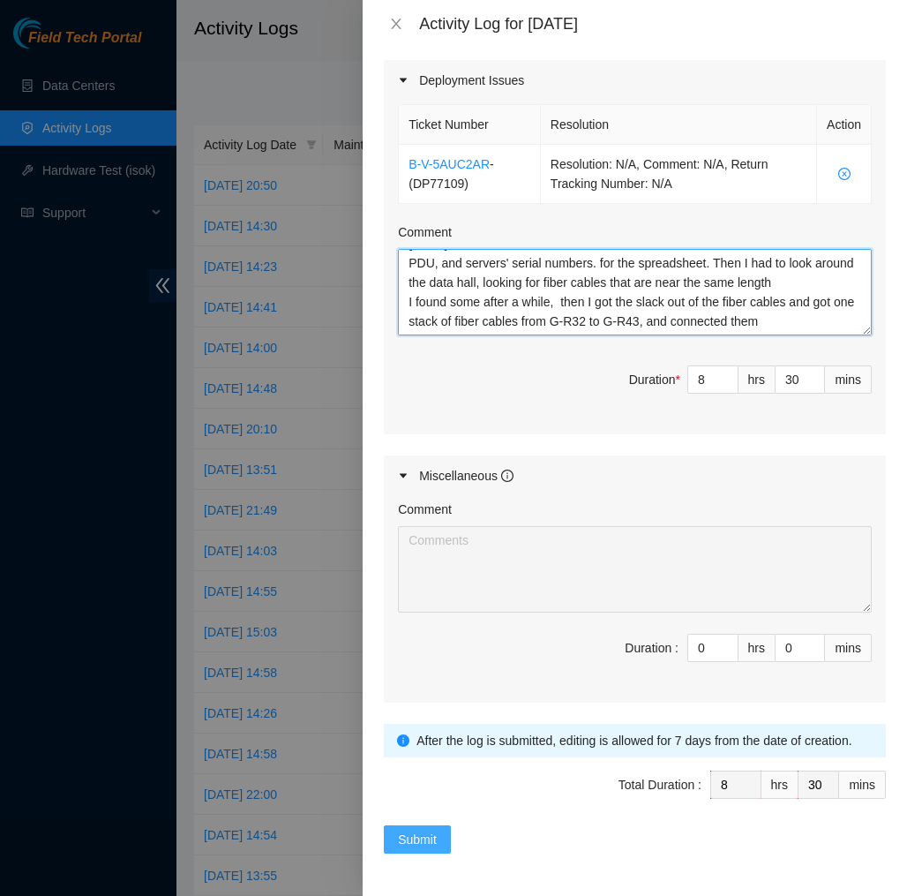
type textarea "EOD Report DP77109 [DATE], I found the scanner on one of the carts and scanned …"
click at [413, 838] on span "Submit" at bounding box center [417, 839] width 39 height 19
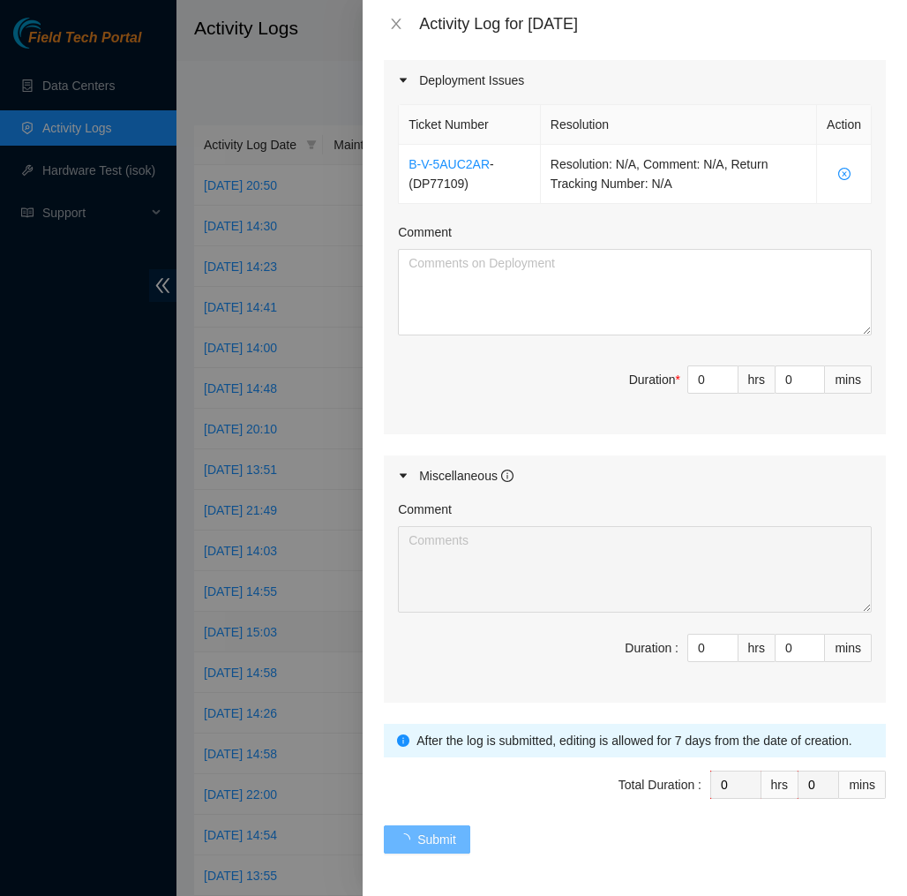
scroll to position [0, 0]
